Goal: Transaction & Acquisition: Purchase product/service

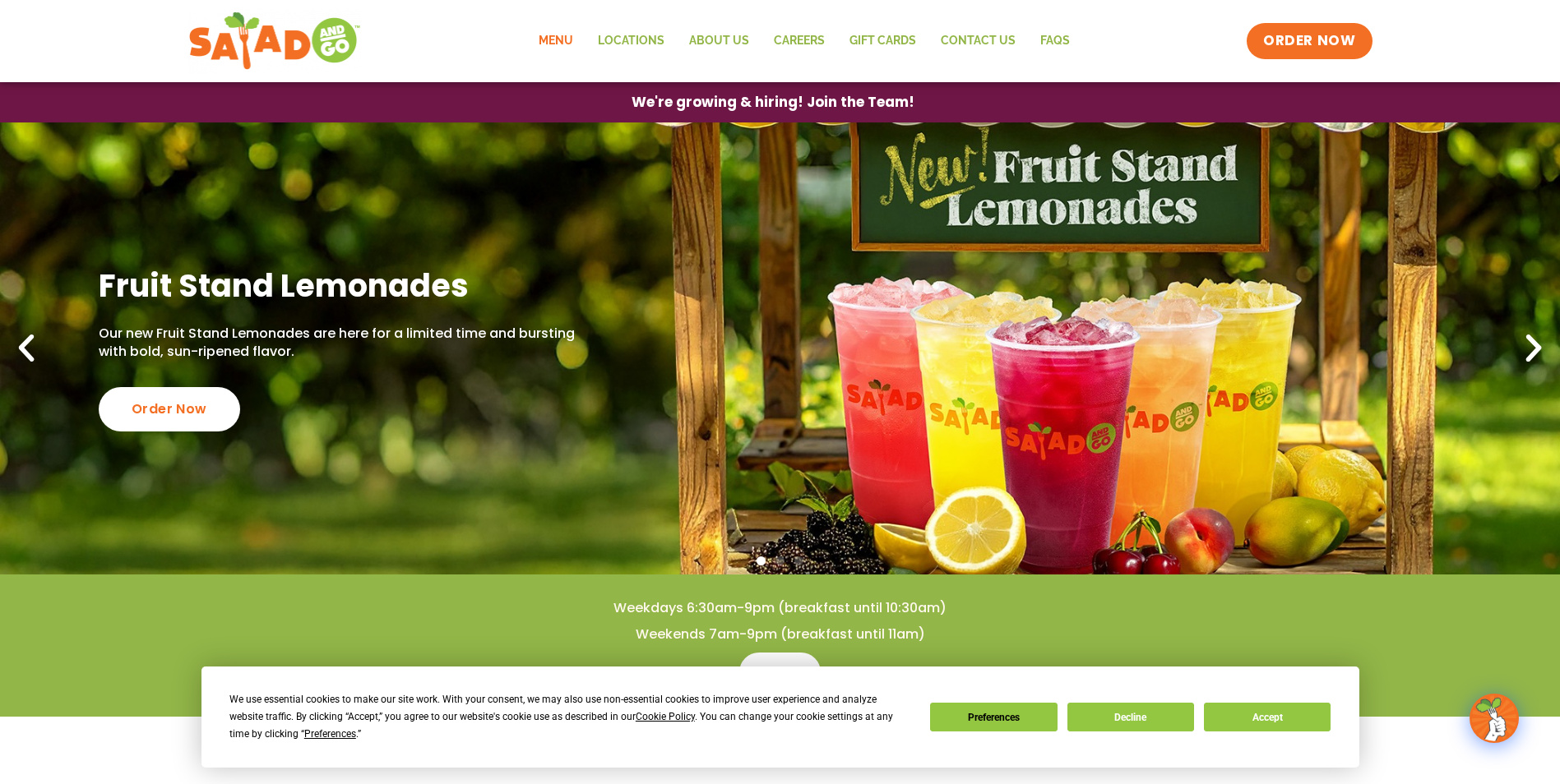
click at [559, 32] on link "Menu" at bounding box center [556, 41] width 59 height 38
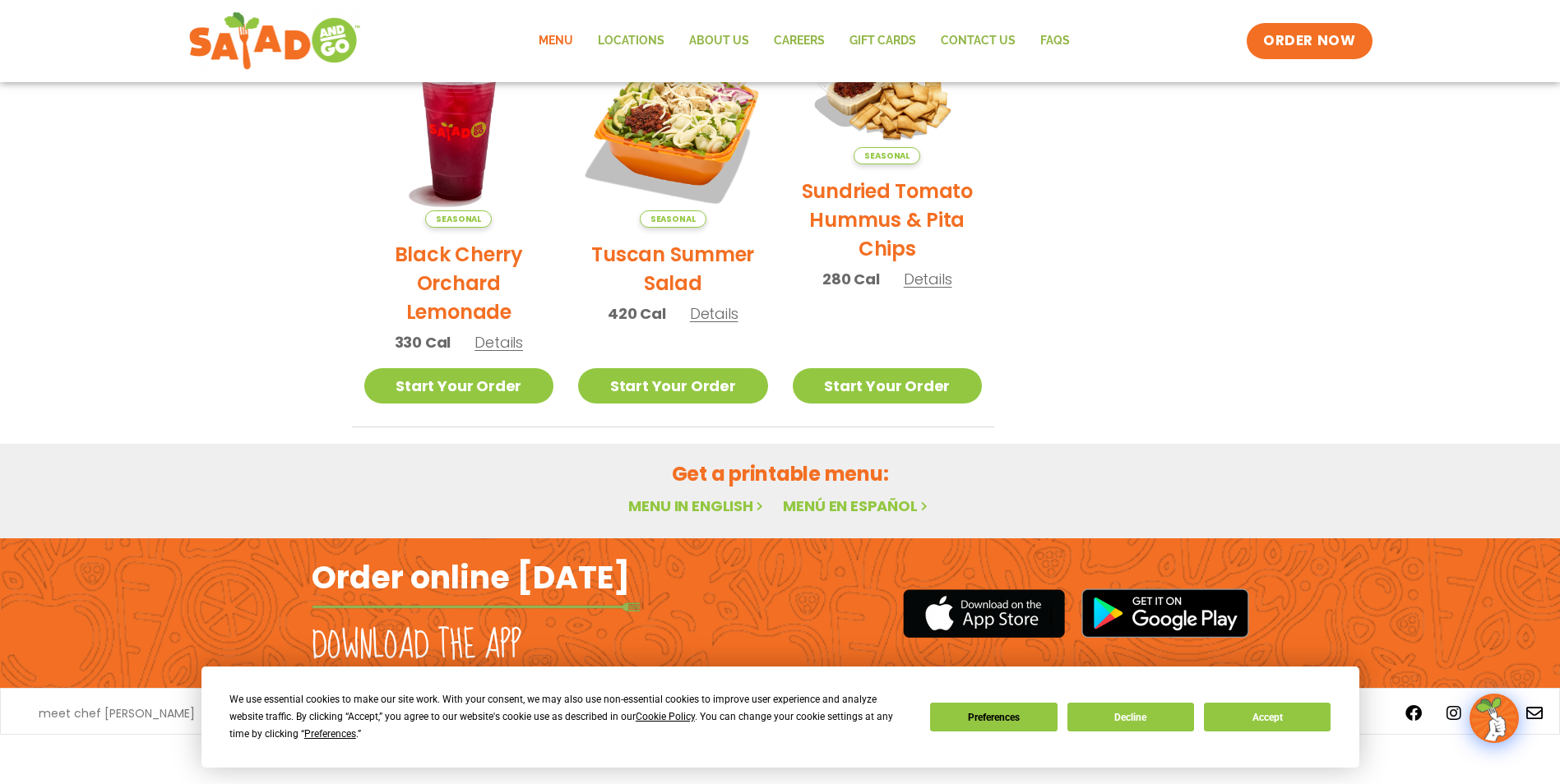
scroll to position [846, 0]
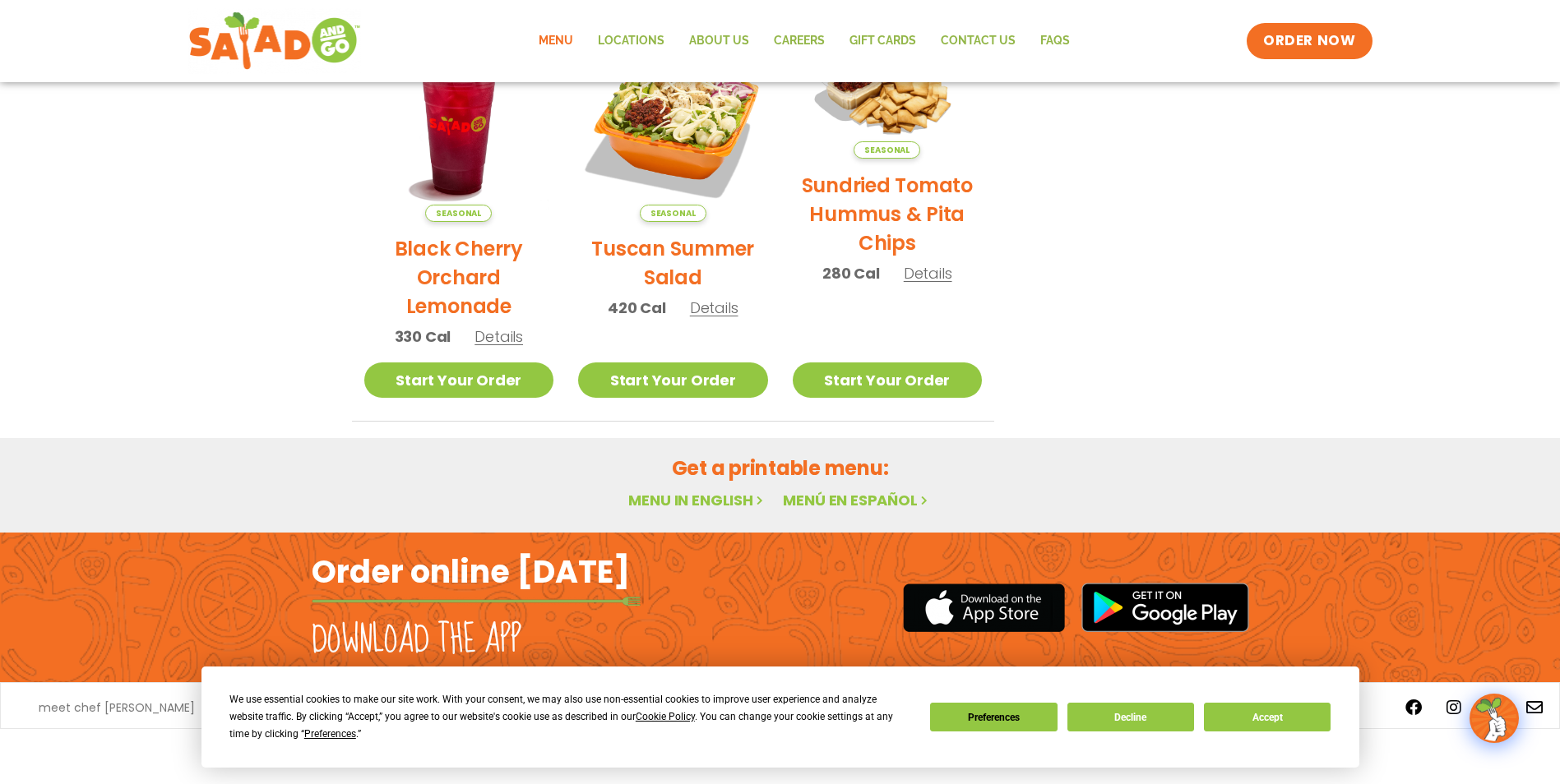
click at [555, 41] on link "Menu" at bounding box center [556, 41] width 59 height 38
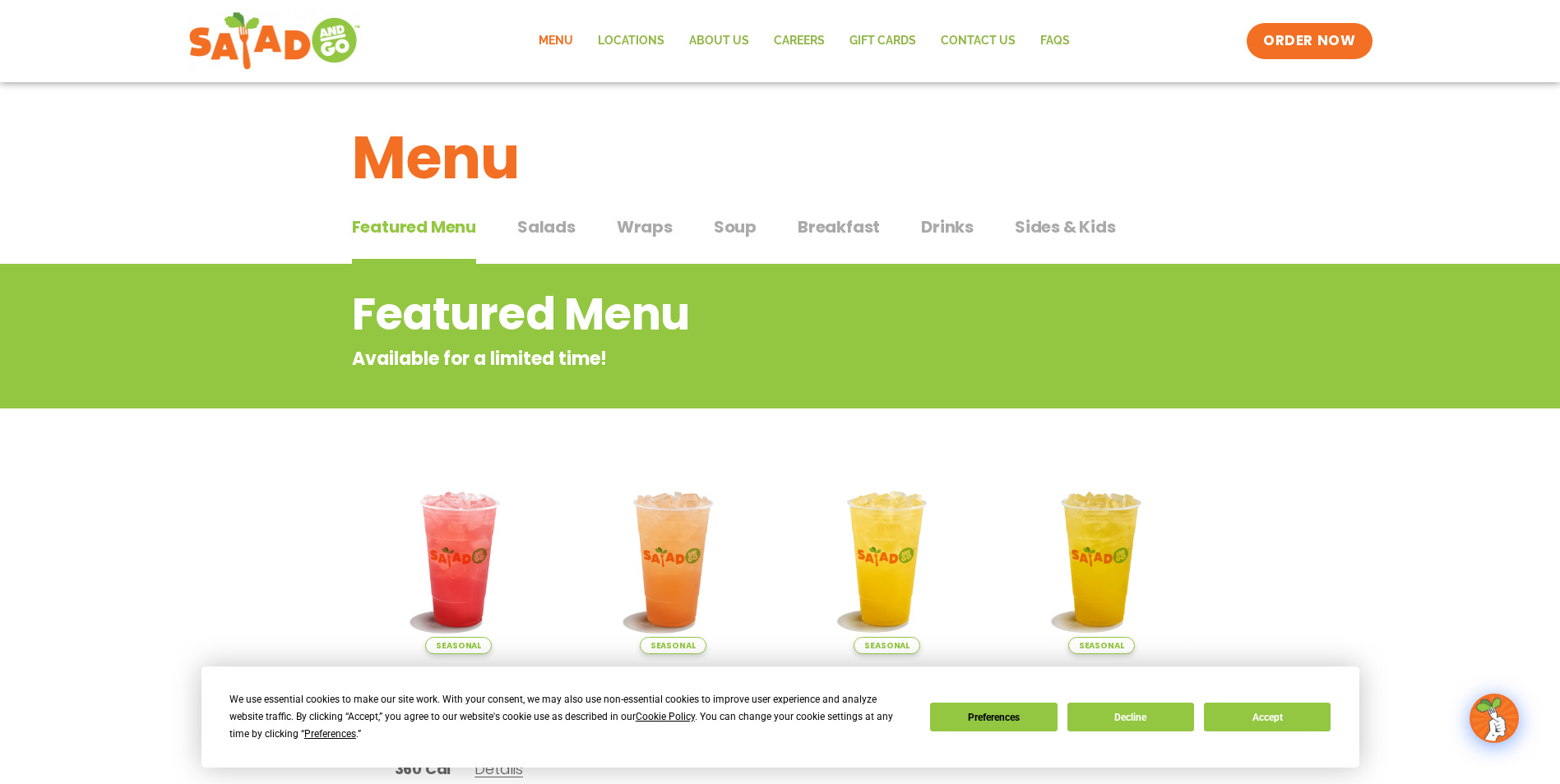
click at [642, 229] on span "Wraps" at bounding box center [645, 226] width 56 height 24
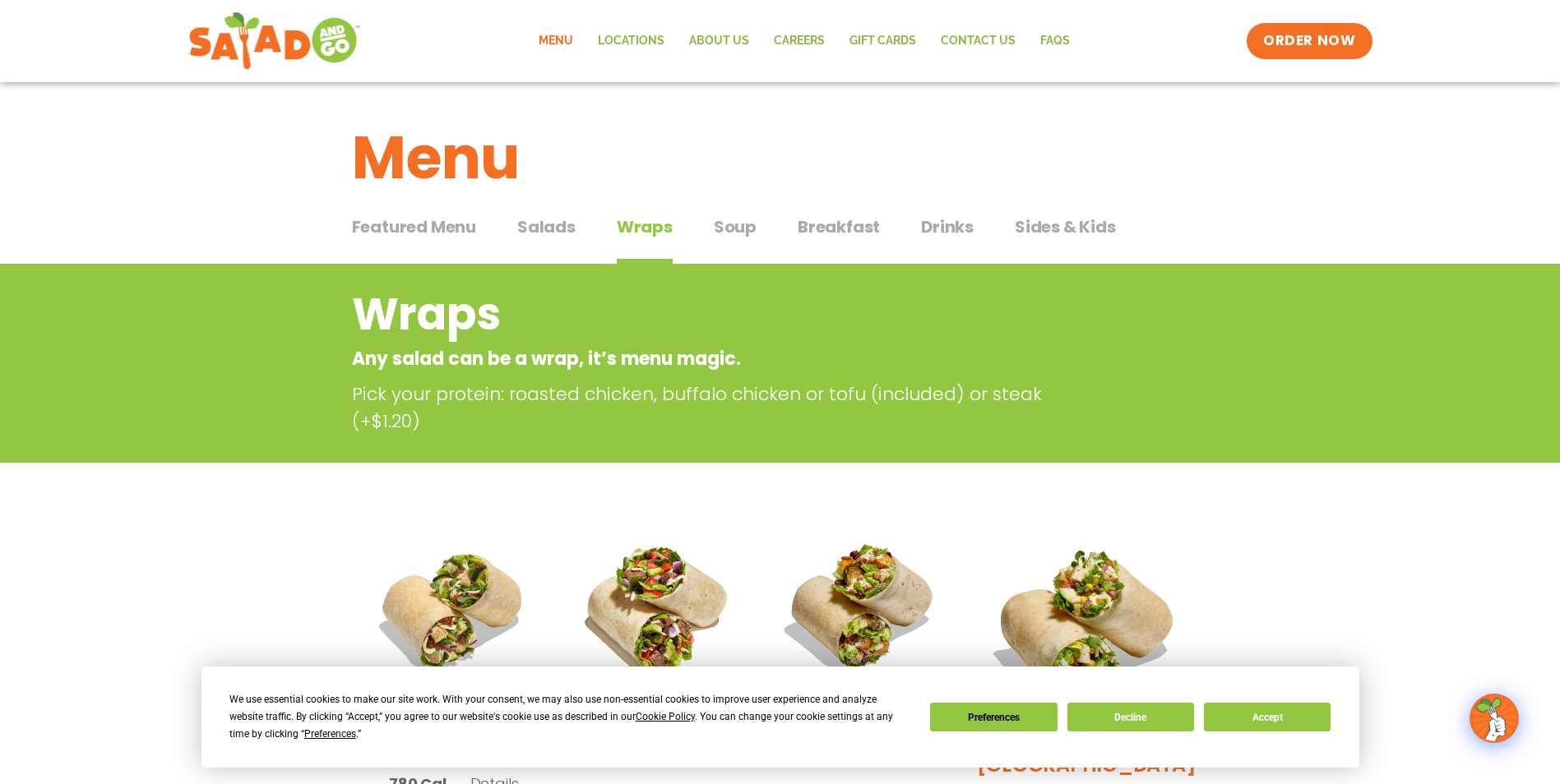
click at [515, 233] on div "Featured Menu Featured Menu Salads Salads Wraps Wraps Soup Soup Breakfast Break…" at bounding box center [780, 237] width 857 height 56
click at [537, 227] on span "Salads" at bounding box center [546, 226] width 59 height 24
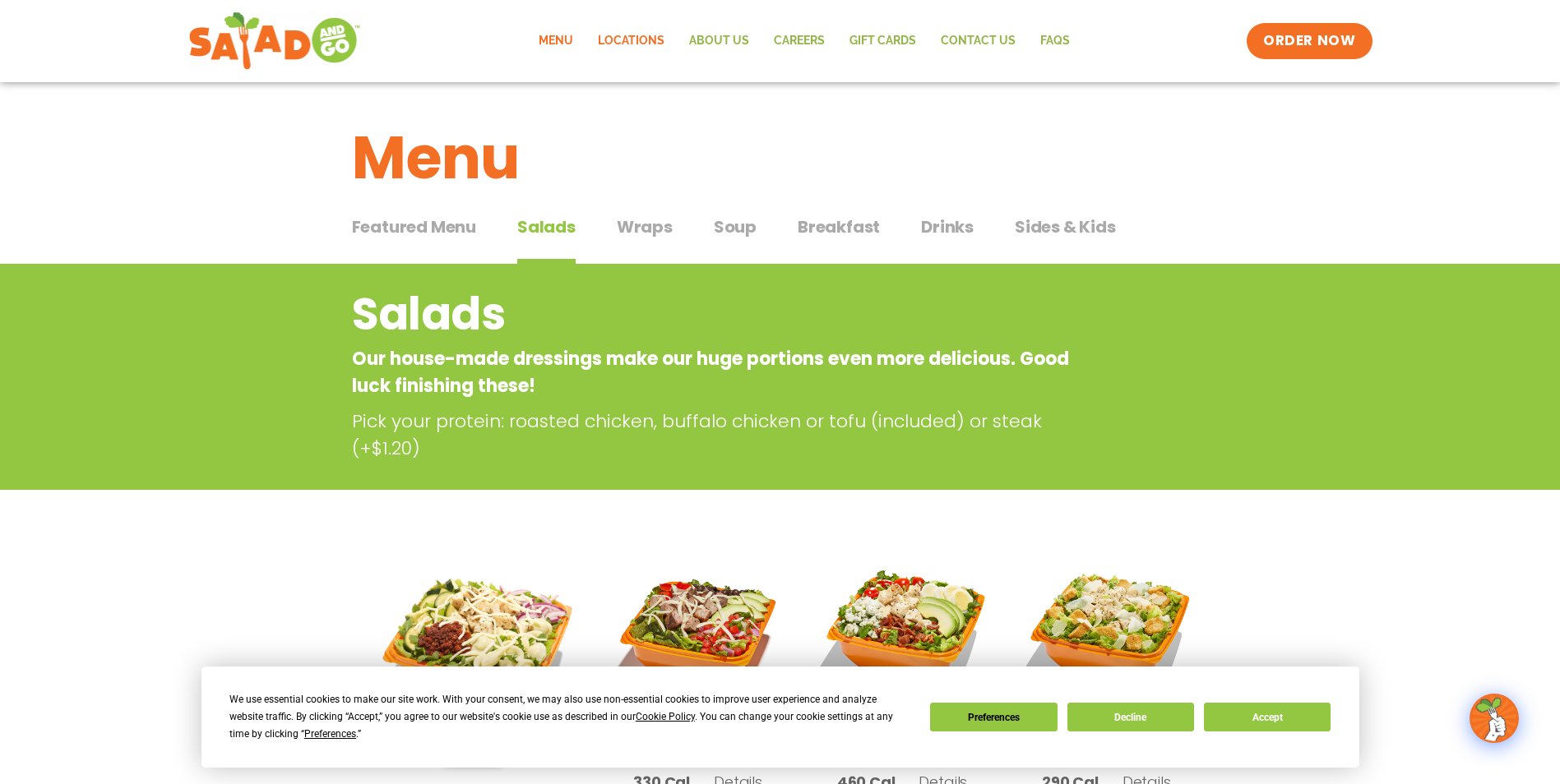
click at [639, 48] on link "Locations" at bounding box center [630, 41] width 91 height 38
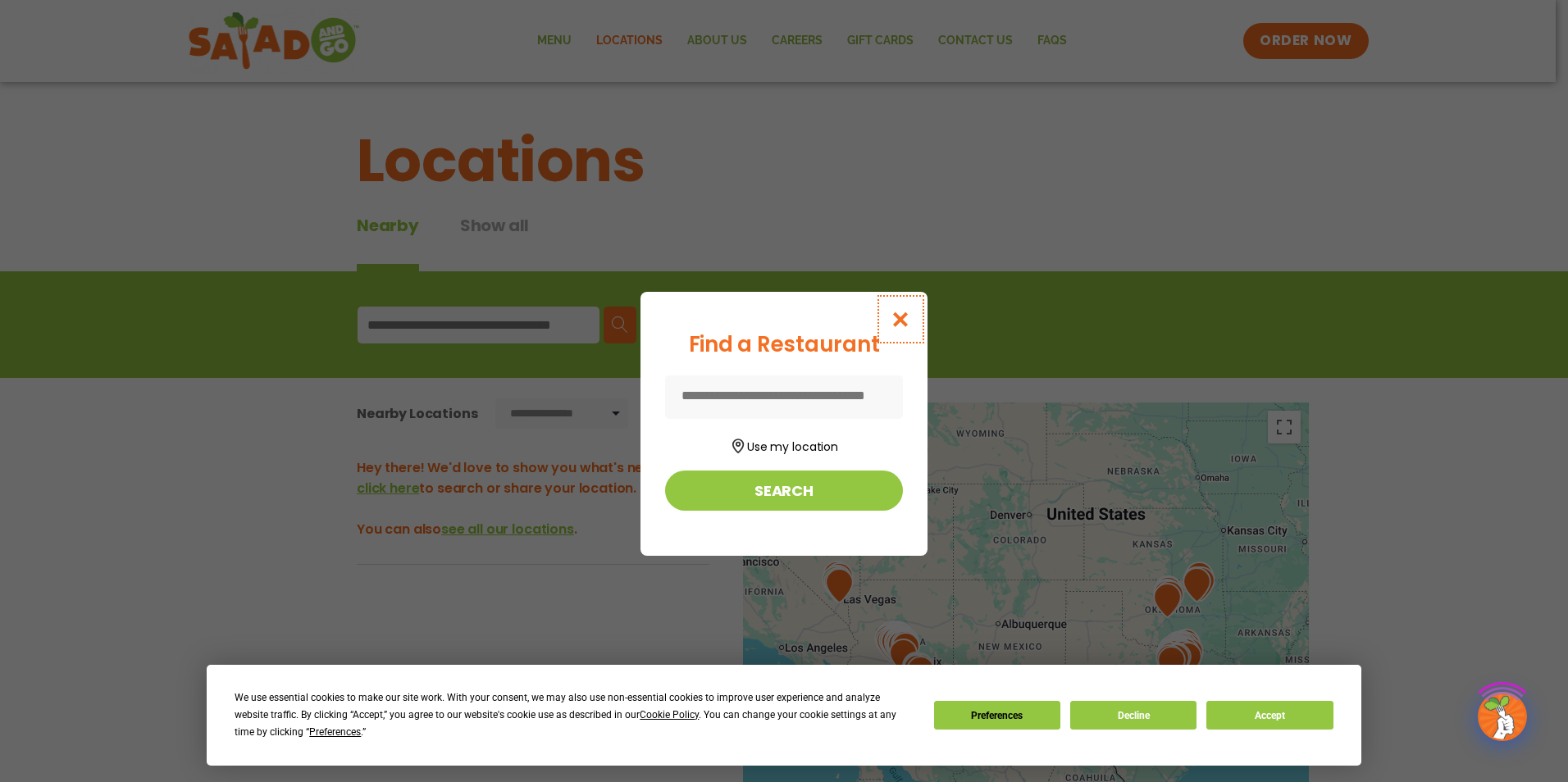
click at [903, 321] on icon "Close modal" at bounding box center [900, 319] width 21 height 17
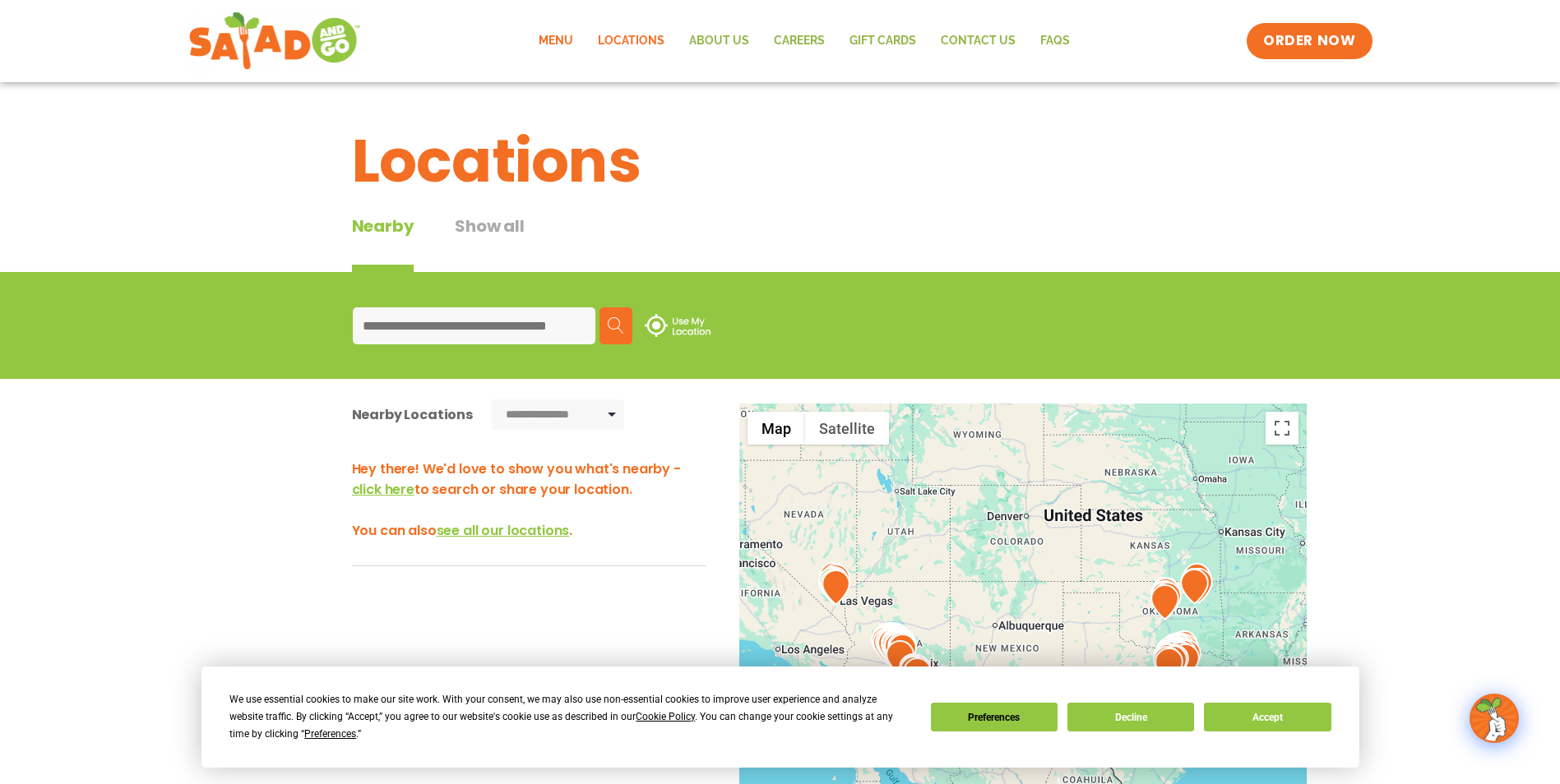
click at [547, 33] on link "Menu" at bounding box center [556, 41] width 59 height 38
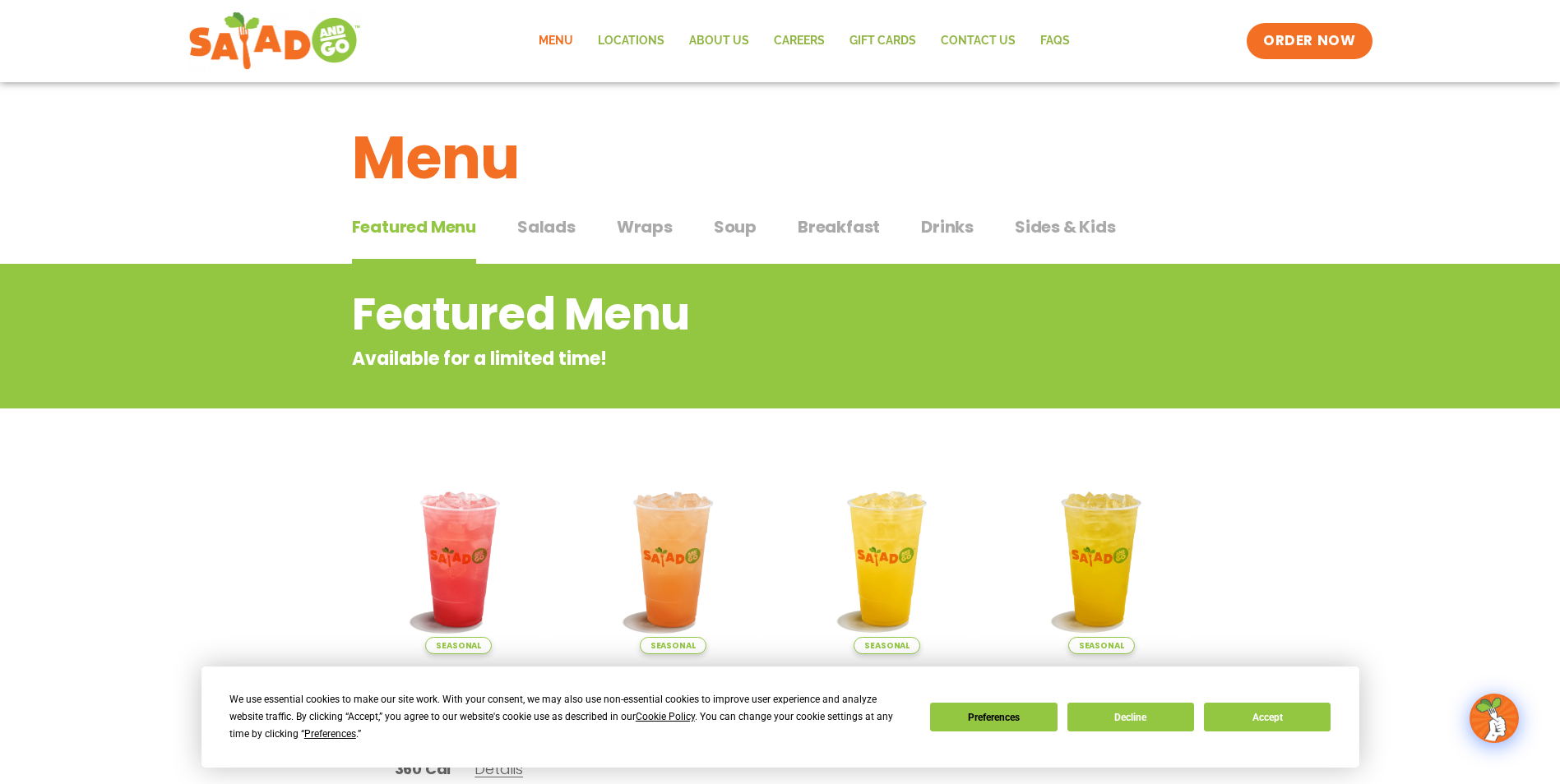
click at [639, 223] on span "Wraps" at bounding box center [645, 226] width 56 height 24
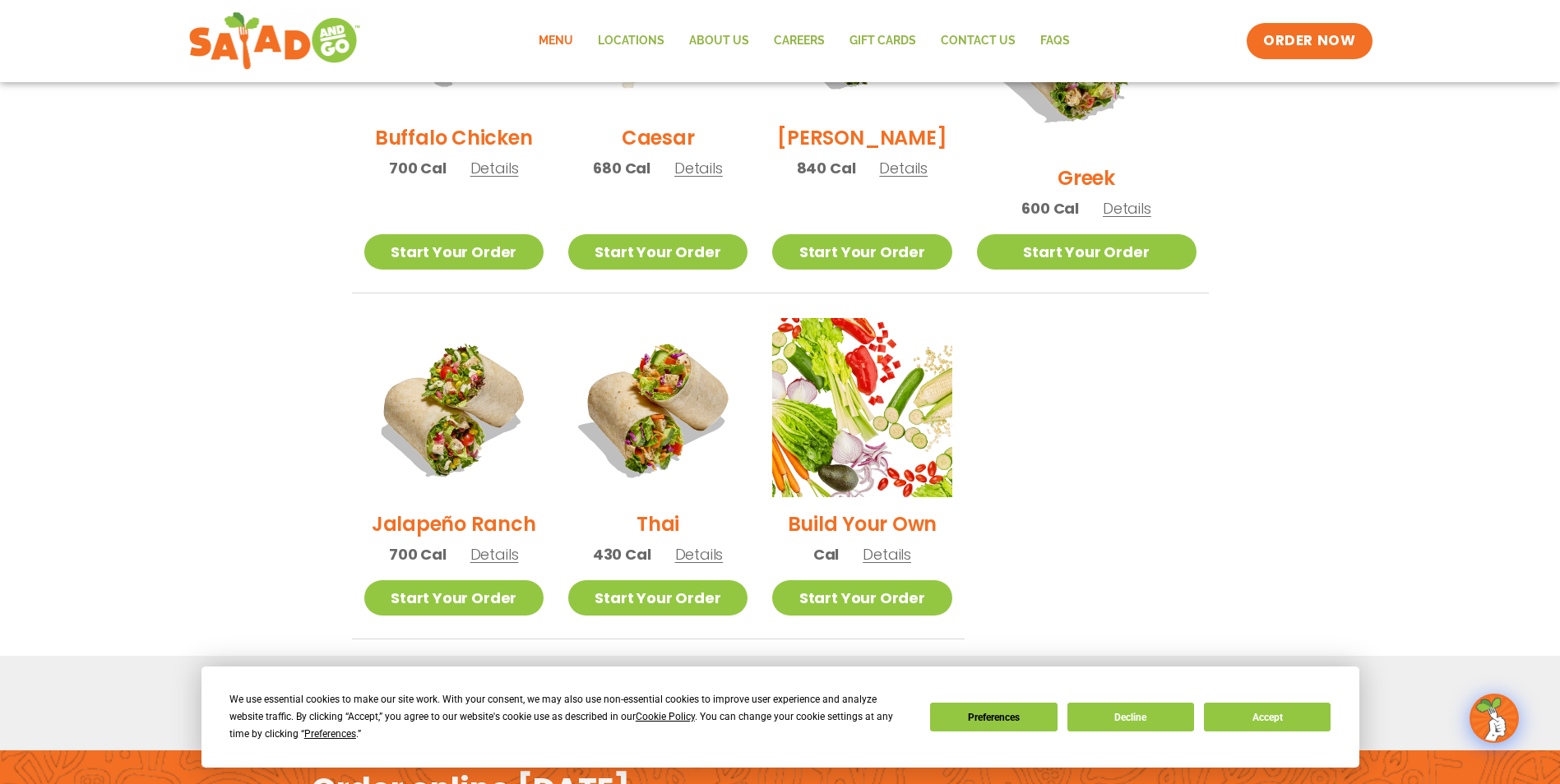
scroll to position [987, 0]
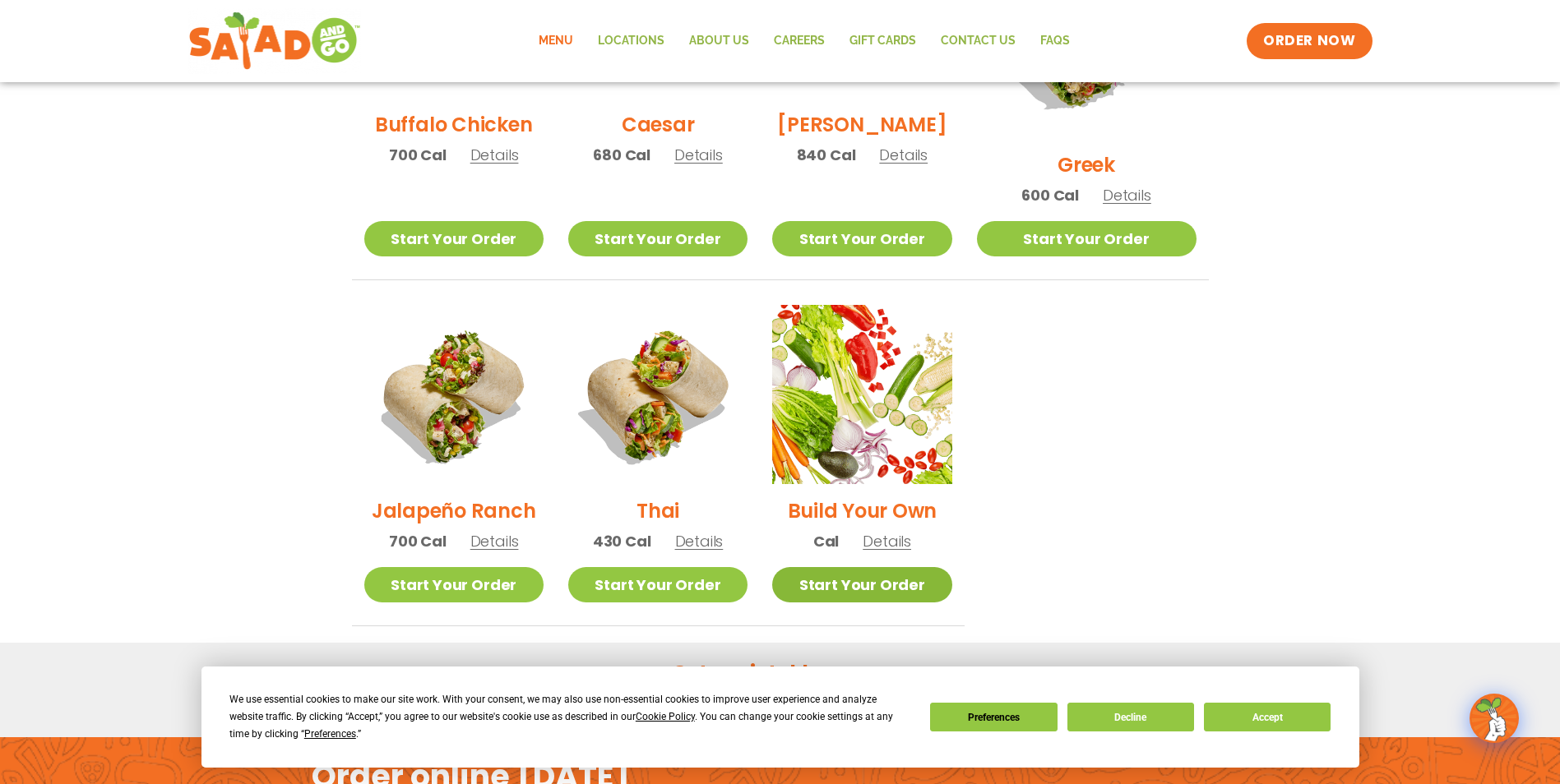
click at [880, 569] on link "Start Your Order" at bounding box center [861, 584] width 179 height 35
